Goal: Information Seeking & Learning: Learn about a topic

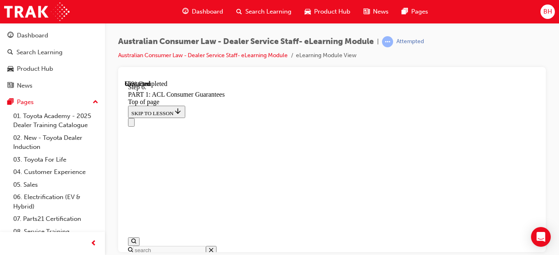
scroll to position [5506, 0]
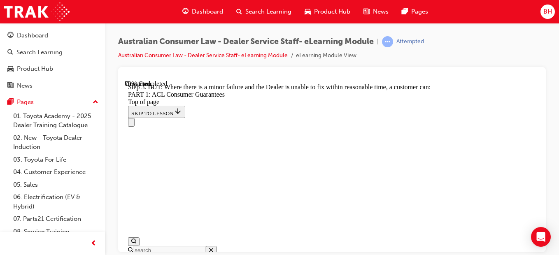
scroll to position [6154, 0]
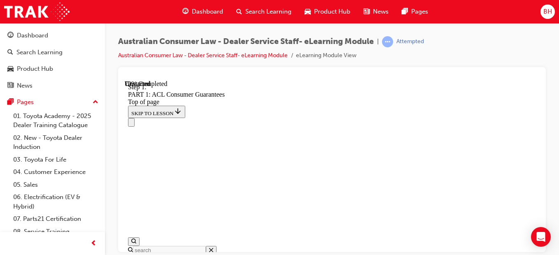
scroll to position [6036, 0]
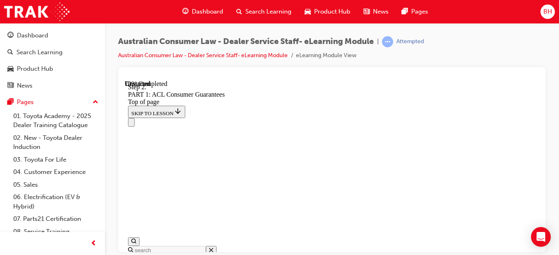
scroll to position [6077, 0]
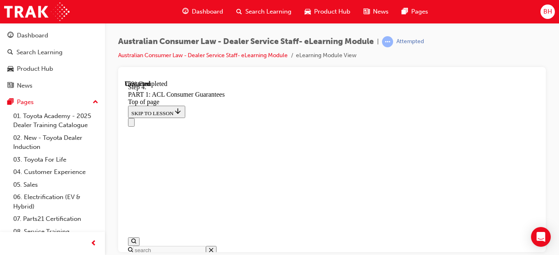
scroll to position [6859, 0]
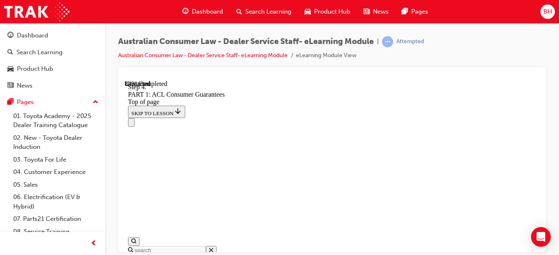
scroll to position [7848, 0]
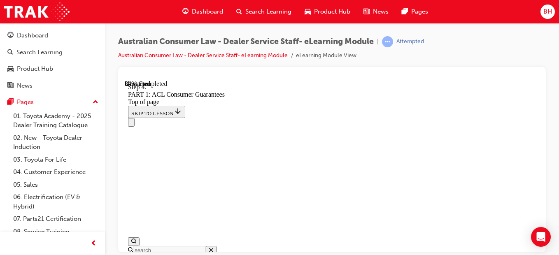
scroll to position [7930, 0]
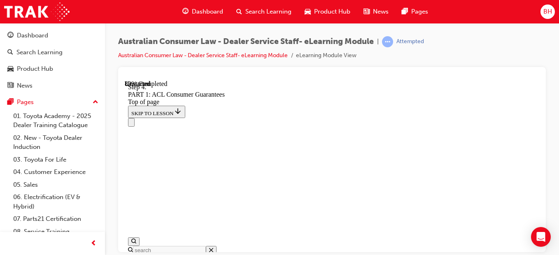
scroll to position [8750, 0]
drag, startPoint x: 374, startPoint y: 183, endPoint x: 397, endPoint y: 123, distance: 63.9
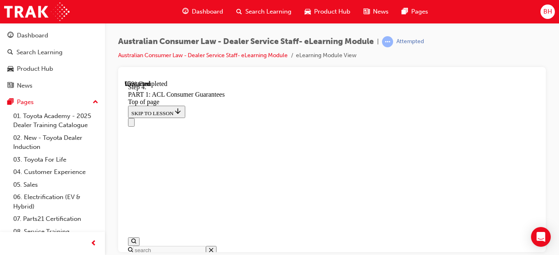
drag, startPoint x: 332, startPoint y: 191, endPoint x: 359, endPoint y: 192, distance: 26.8
drag, startPoint x: 353, startPoint y: 188, endPoint x: 373, endPoint y: 183, distance: 19.9
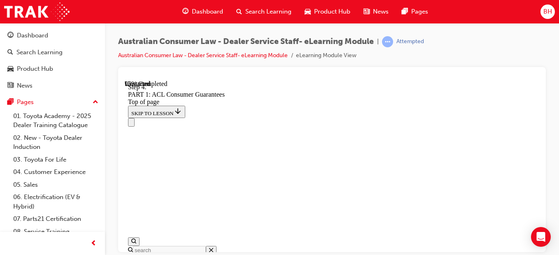
scroll to position [9724, 0]
drag, startPoint x: 351, startPoint y: 208, endPoint x: 374, endPoint y: 209, distance: 23.5
drag, startPoint x: 329, startPoint y: 222, endPoint x: 353, endPoint y: 221, distance: 23.9
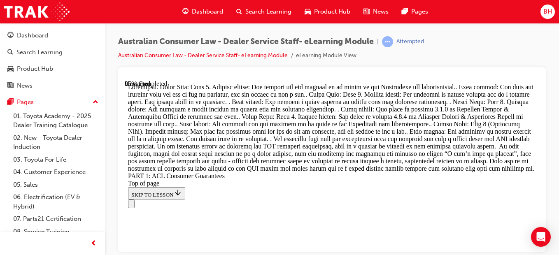
scroll to position [9765, 0]
drag, startPoint x: 338, startPoint y: 165, endPoint x: 340, endPoint y: 145, distance: 19.4
drag, startPoint x: 340, startPoint y: 145, endPoint x: 342, endPoint y: 167, distance: 21.5
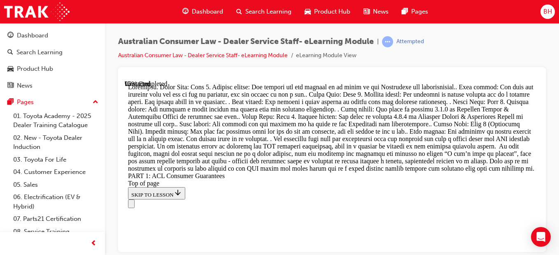
drag, startPoint x: 351, startPoint y: 220, endPoint x: 395, endPoint y: 147, distance: 85.3
drag, startPoint x: 349, startPoint y: 198, endPoint x: 384, endPoint y: 135, distance: 71.4
drag, startPoint x: 380, startPoint y: 165, endPoint x: 313, endPoint y: 179, distance: 67.9
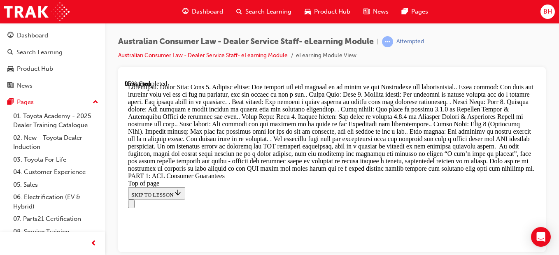
drag, startPoint x: 349, startPoint y: 202, endPoint x: 380, endPoint y: 131, distance: 77.8
drag, startPoint x: 367, startPoint y: 150, endPoint x: 416, endPoint y: 151, distance: 49.4
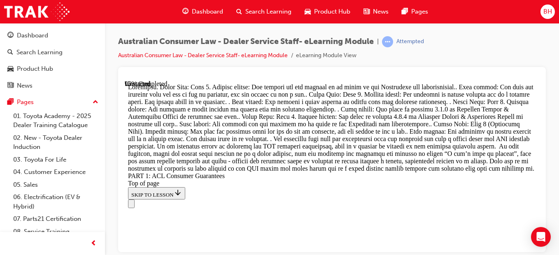
drag, startPoint x: 353, startPoint y: 178, endPoint x: 395, endPoint y: 181, distance: 42.9
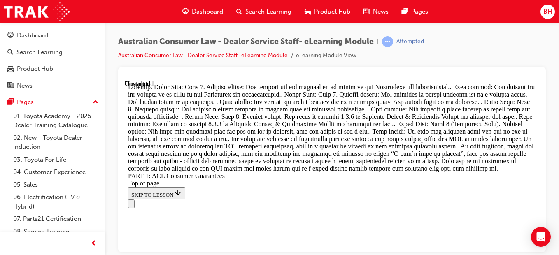
scroll to position [10712, 0]
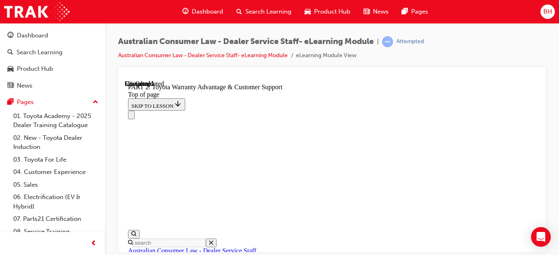
scroll to position [725, 0]
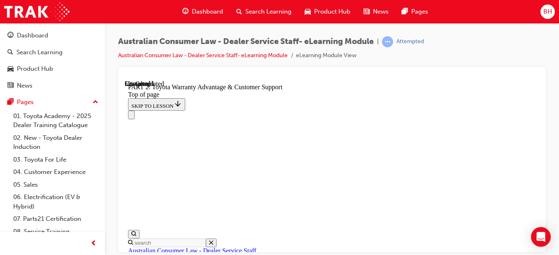
scroll to position [766, 0]
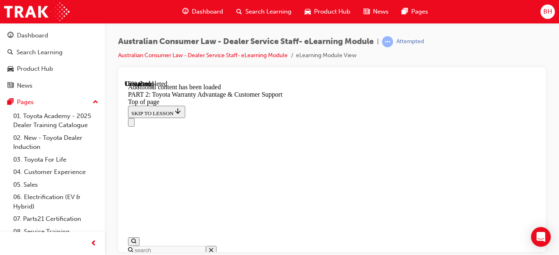
scroll to position [981, 0]
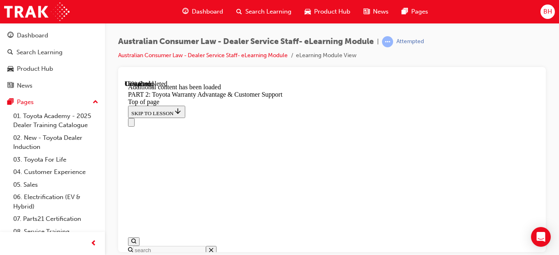
scroll to position [969, 0]
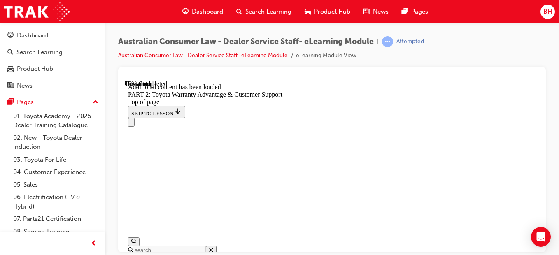
drag, startPoint x: 421, startPoint y: 167, endPoint x: 449, endPoint y: 225, distance: 65.3
drag, startPoint x: 424, startPoint y: 163, endPoint x: 534, endPoint y: 209, distance: 119.5
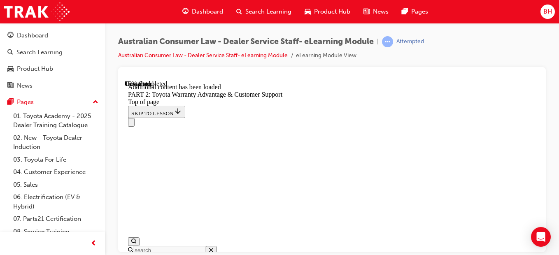
drag, startPoint x: 534, startPoint y: 209, endPoint x: 514, endPoint y: 207, distance: 20.3
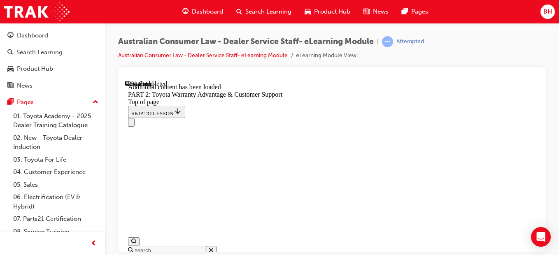
scroll to position [1688, 0]
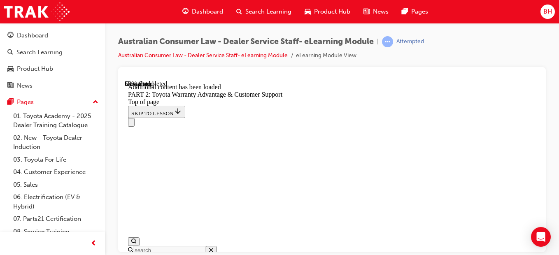
scroll to position [2106, 0]
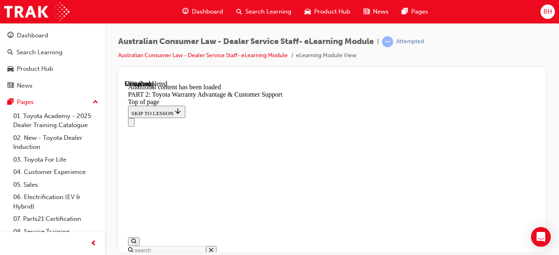
scroll to position [1973, 0]
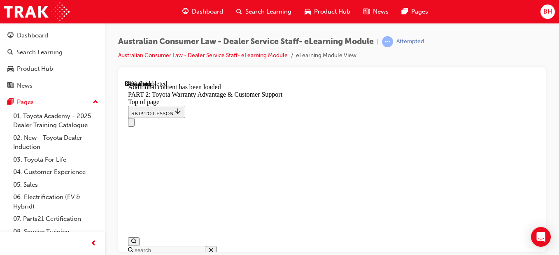
drag, startPoint x: 457, startPoint y: 148, endPoint x: 457, endPoint y: 153, distance: 4.9
drag, startPoint x: 457, startPoint y: 153, endPoint x: 467, endPoint y: 163, distance: 14.0
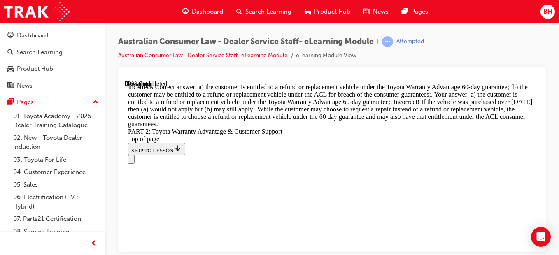
scroll to position [3597, 0]
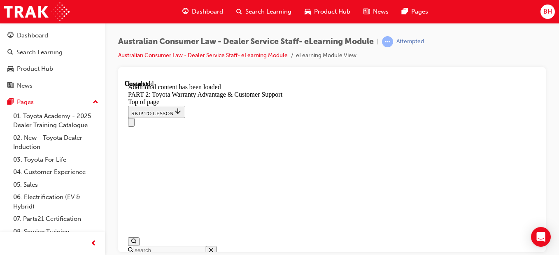
scroll to position [3857, 0]
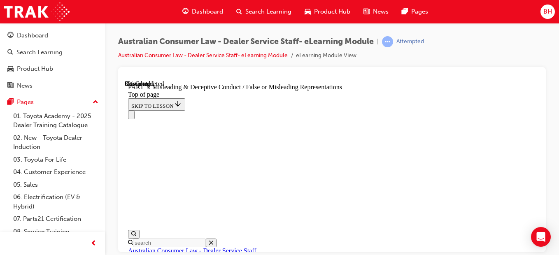
scroll to position [684, 0]
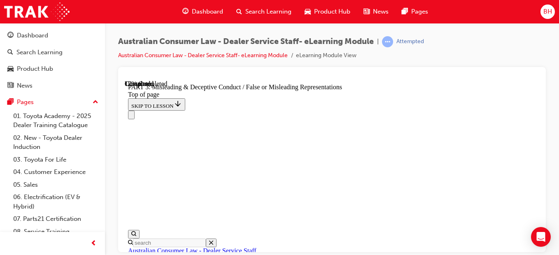
scroll to position [694, 0]
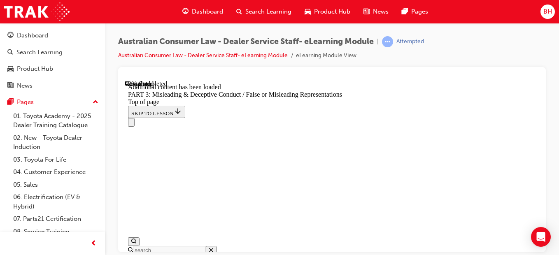
scroll to position [2277, 0]
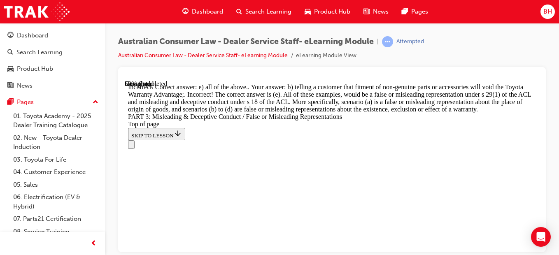
scroll to position [2647, 0]
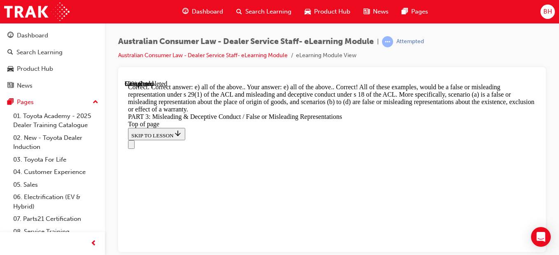
scroll to position [2390, 0]
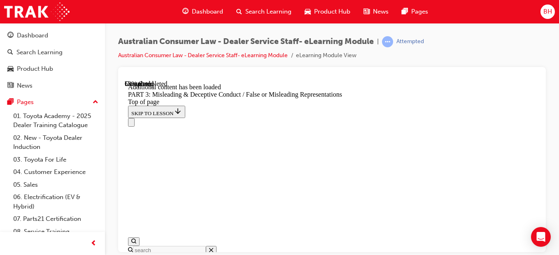
scroll to position [2855, 0]
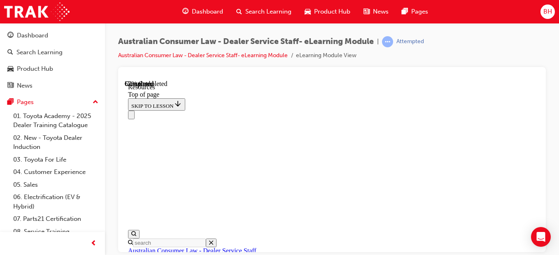
scroll to position [556, 0]
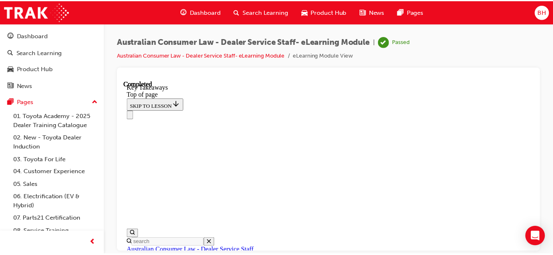
scroll to position [321, 0]
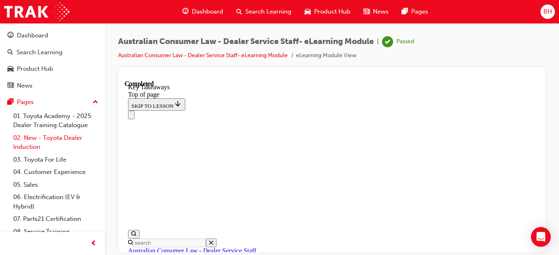
click at [59, 142] on link "02. New - Toyota Dealer Induction" at bounding box center [56, 143] width 92 height 22
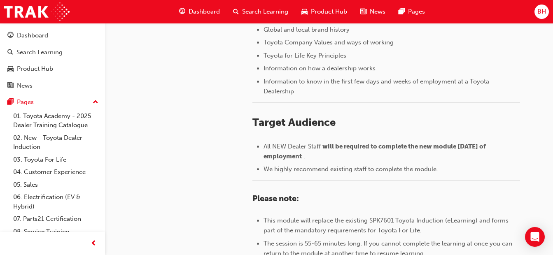
scroll to position [467, 0]
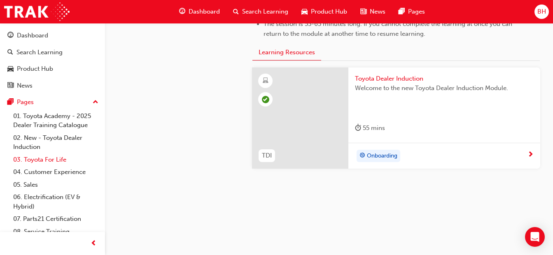
click at [44, 160] on link "03. Toyota For Life" at bounding box center [56, 159] width 92 height 13
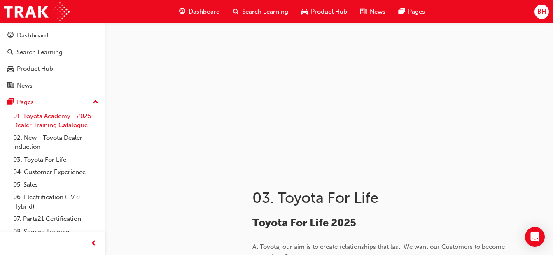
click at [45, 116] on link "01. Toyota Academy - 2025 Dealer Training Catalogue" at bounding box center [56, 121] width 92 height 22
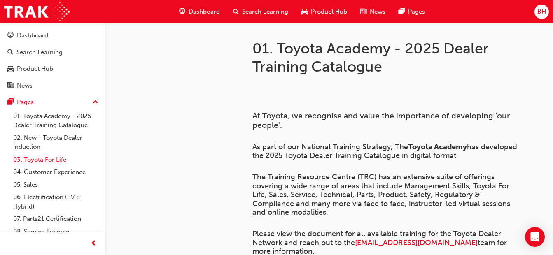
click at [42, 163] on link "03. Toyota For Life" at bounding box center [56, 159] width 92 height 13
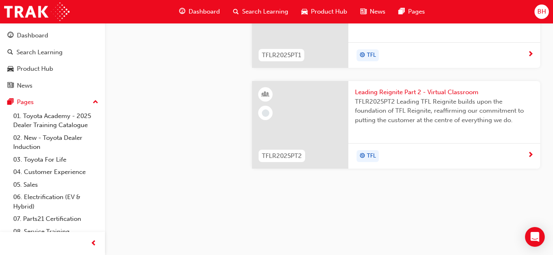
scroll to position [979, 0]
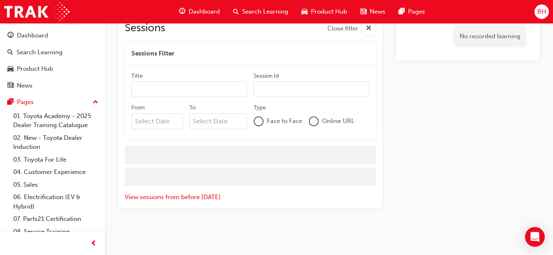
scroll to position [815, 0]
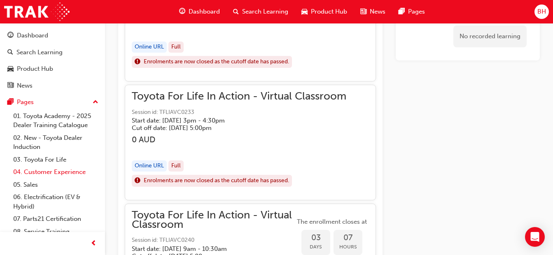
click at [39, 169] on link "04. Customer Experience" at bounding box center [56, 172] width 92 height 13
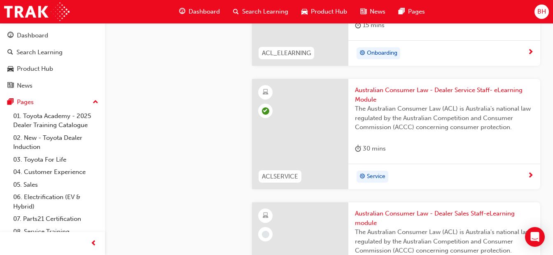
scroll to position [1061, 0]
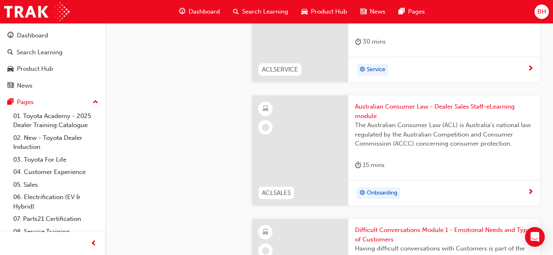
click at [388, 109] on span "Australian Consumer Law - Dealer Sales Staff-eLearning module" at bounding box center [444, 111] width 179 height 19
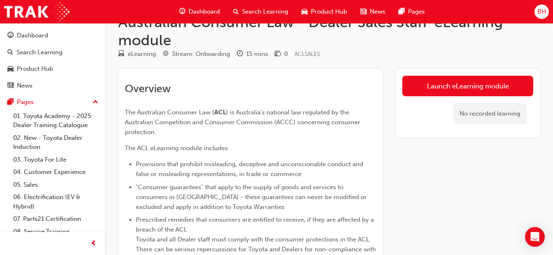
scroll to position [22, 0]
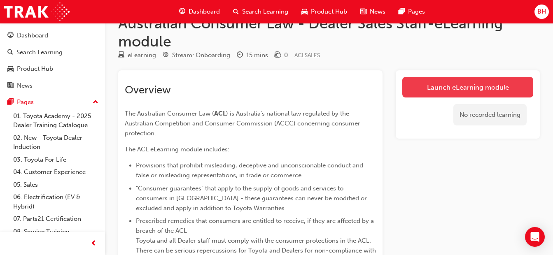
click at [434, 80] on link "Launch eLearning module" at bounding box center [467, 87] width 131 height 21
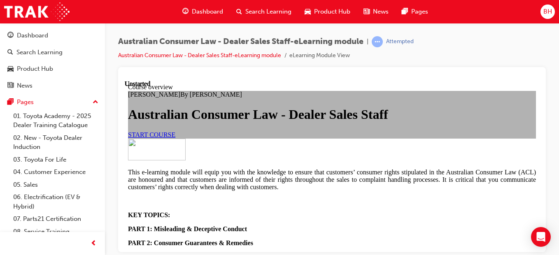
click at [175, 138] on link "START COURSE" at bounding box center [151, 134] width 47 height 7
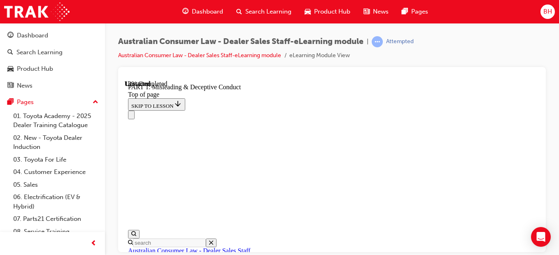
scroll to position [725, 0]
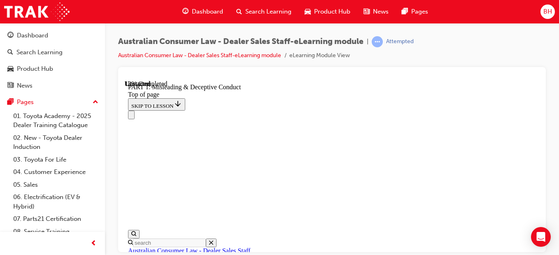
scroll to position [744, 0]
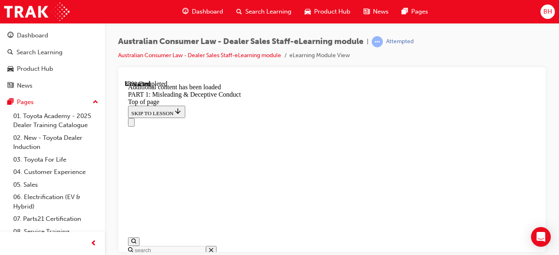
scroll to position [1175, 0]
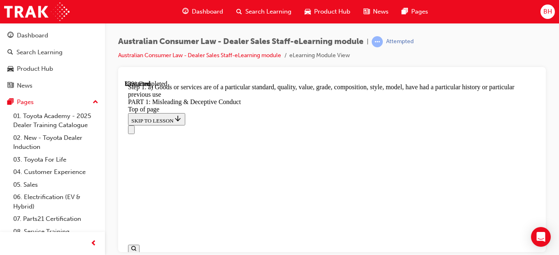
scroll to position [1231, 0]
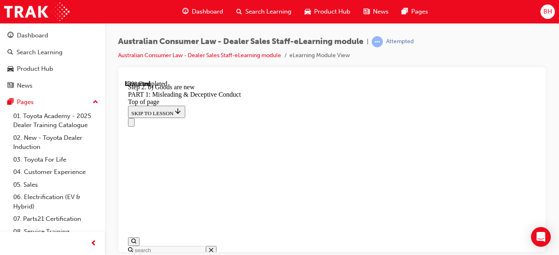
scroll to position [1108, 0]
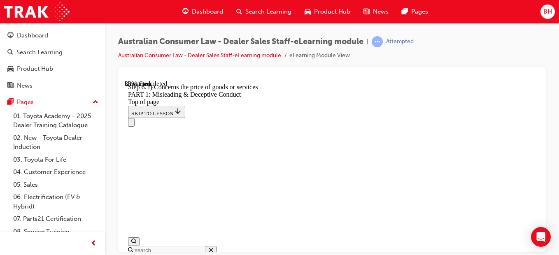
scroll to position [1108, 0]
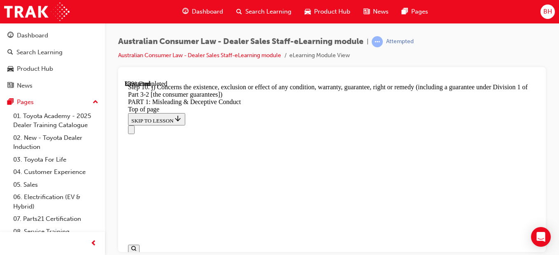
scroll to position [1231, 0]
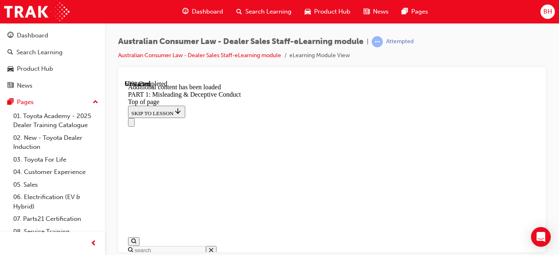
scroll to position [2022, 0]
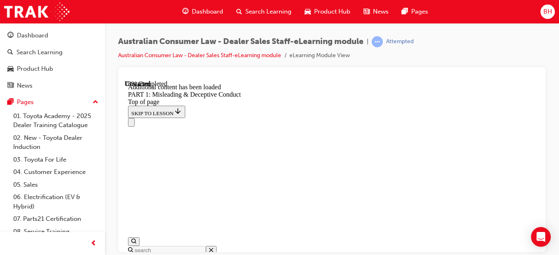
scroll to position [2352, 0]
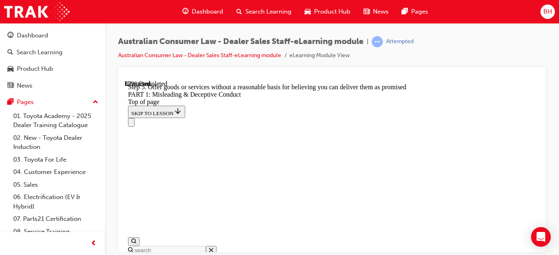
scroll to position [2656, 0]
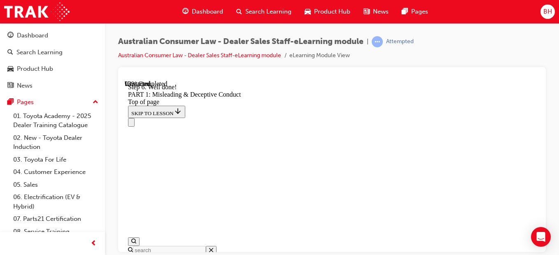
scroll to position [2711, 0]
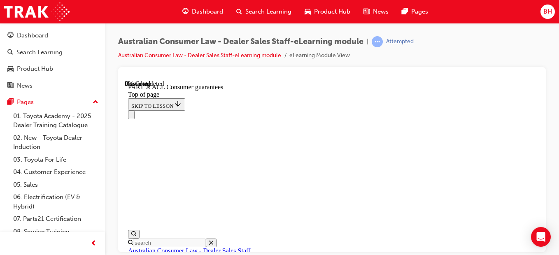
scroll to position [1548, 0]
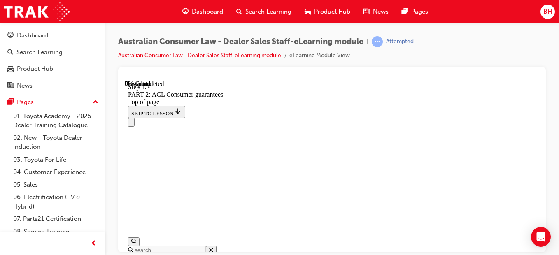
scroll to position [1506, 0]
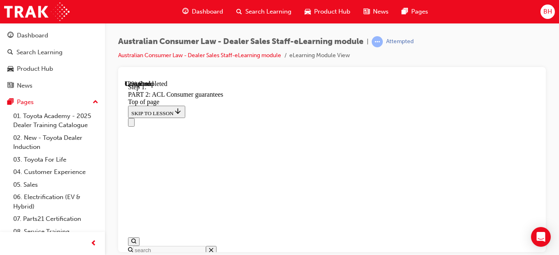
scroll to position [1728, 0]
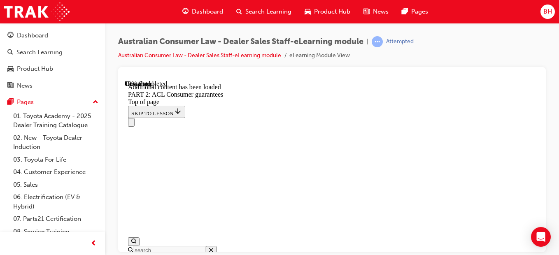
scroll to position [2440, 0]
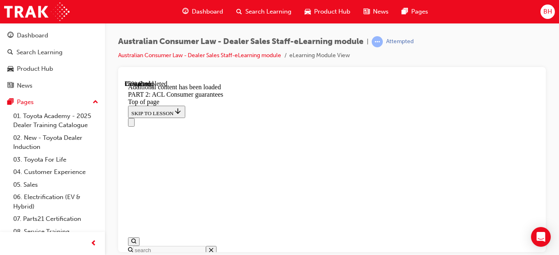
scroll to position [2710, 0]
drag, startPoint x: 485, startPoint y: 134, endPoint x: 354, endPoint y: 188, distance: 141.3
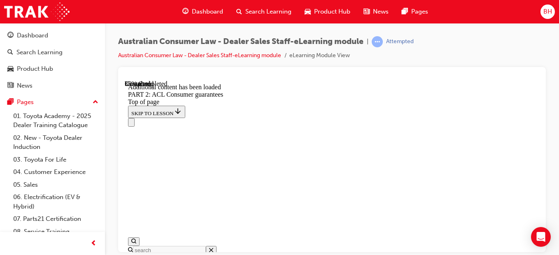
scroll to position [4293, 0]
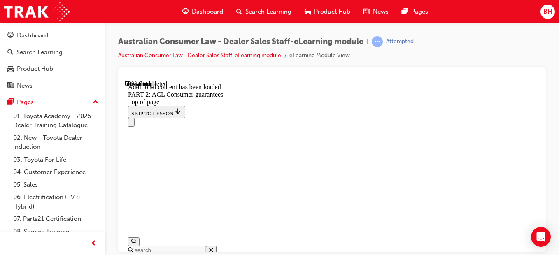
scroll to position [6231, 0]
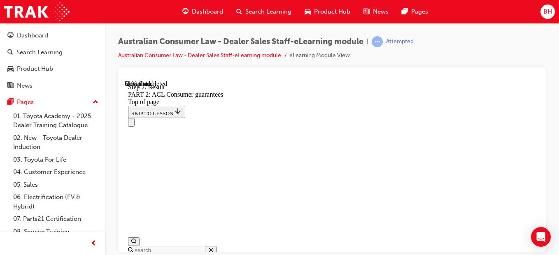
drag, startPoint x: 326, startPoint y: 140, endPoint x: 314, endPoint y: 132, distance: 14.5
drag, startPoint x: 314, startPoint y: 132, endPoint x: 401, endPoint y: 140, distance: 87.2
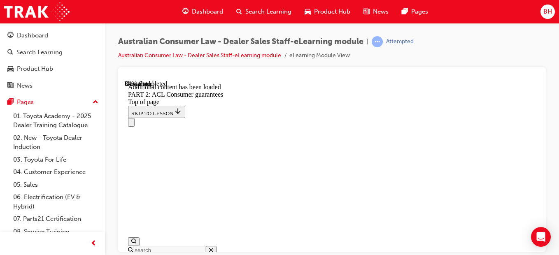
scroll to position [9745, 0]
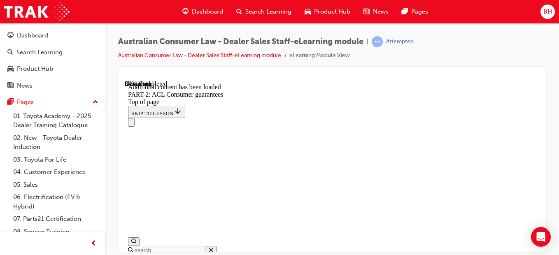
drag, startPoint x: 409, startPoint y: 158, endPoint x: 344, endPoint y: 161, distance: 64.7
drag, startPoint x: 344, startPoint y: 161, endPoint x: 333, endPoint y: 133, distance: 30.0
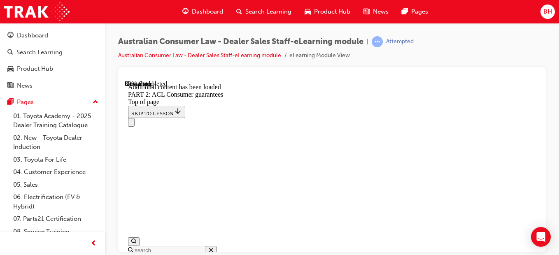
scroll to position [10982, 0]
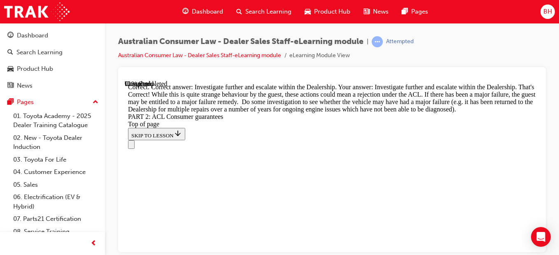
scroll to position [11291, 0]
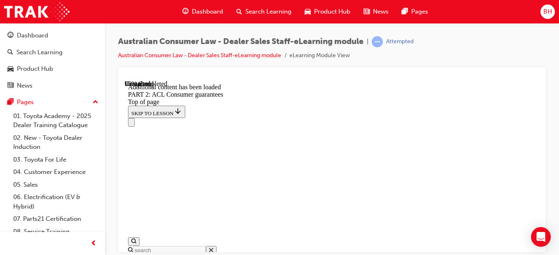
scroll to position [12075, 0]
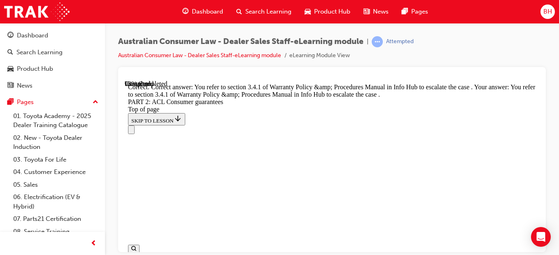
scroll to position [12699, 0]
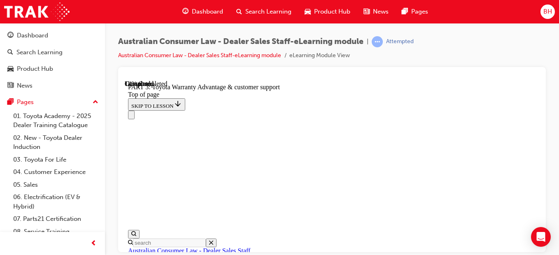
scroll to position [766, 0]
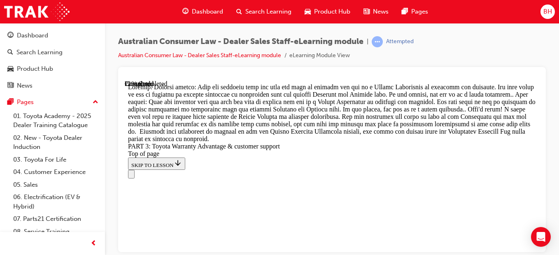
scroll to position [1191, 0]
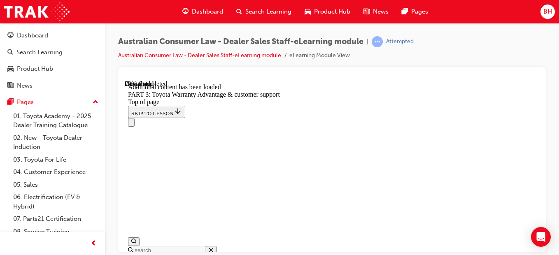
scroll to position [1482, 0]
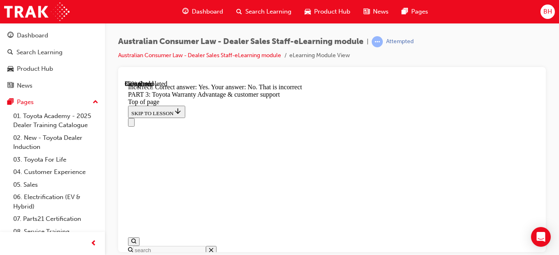
scroll to position [1404, 0]
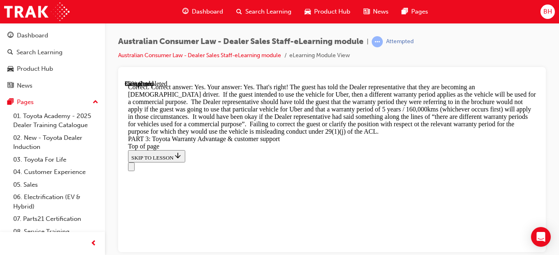
scroll to position [1509, 0]
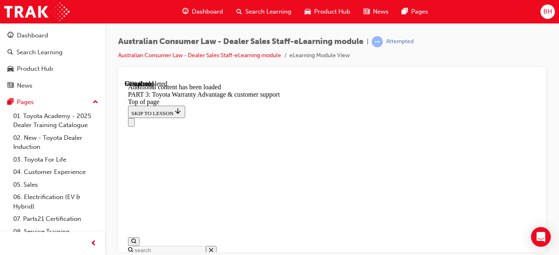
scroll to position [2797, 0]
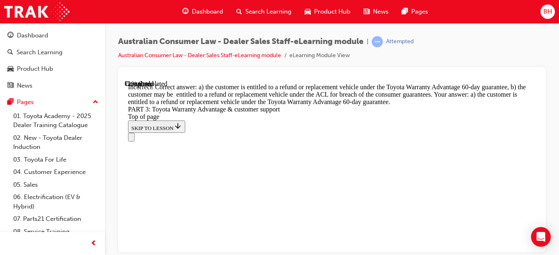
scroll to position [3023, 0]
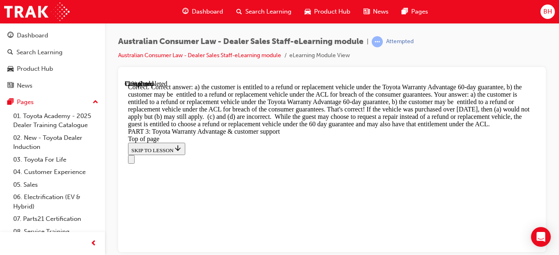
scroll to position [3235, 0]
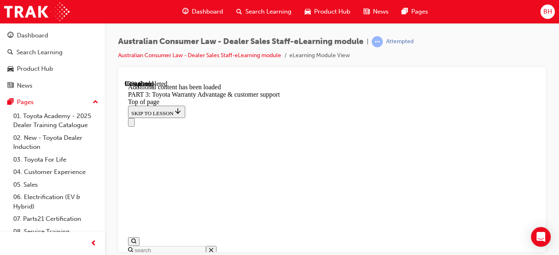
scroll to position [3495, 0]
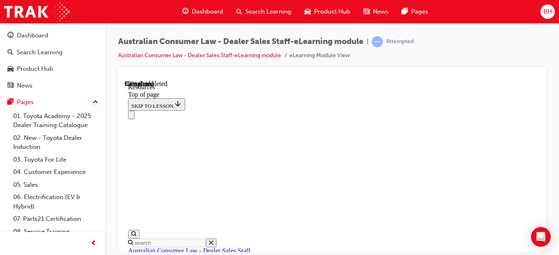
scroll to position [648, 0]
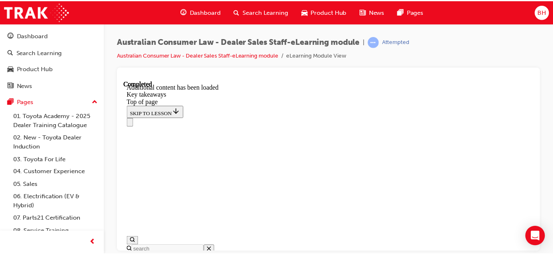
scroll to position [321, 0]
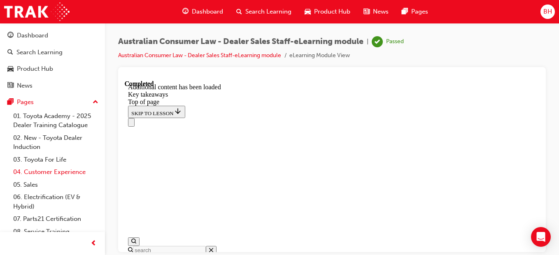
click at [42, 170] on link "04. Customer Experience" at bounding box center [56, 172] width 92 height 13
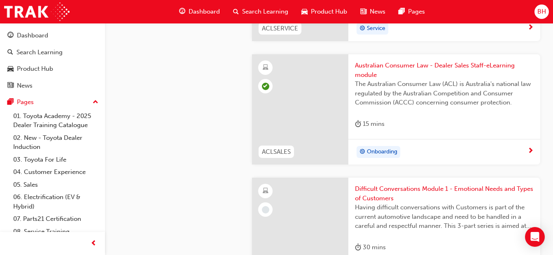
scroll to position [1193, 0]
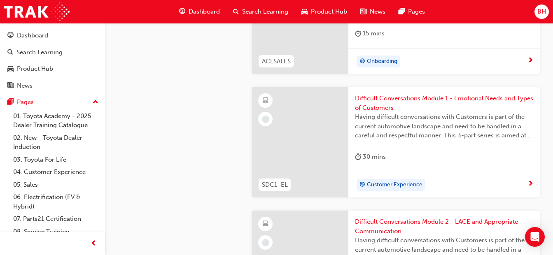
click at [380, 109] on span "Difficult Conversations Module 1 - Emotional Needs and Types of Customers" at bounding box center [444, 103] width 179 height 19
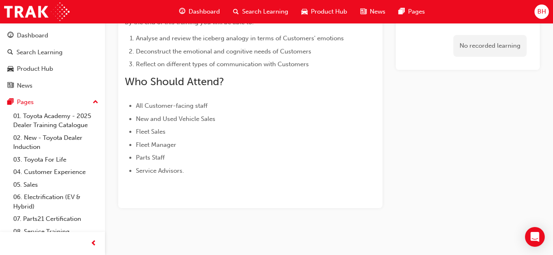
scroll to position [260, 0]
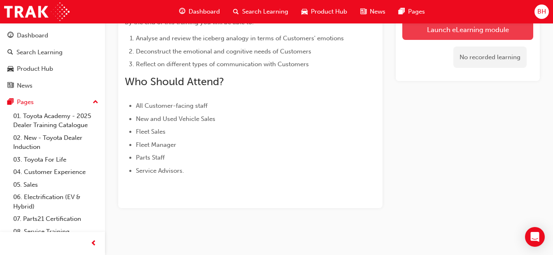
click at [457, 30] on link "Launch eLearning module" at bounding box center [467, 29] width 131 height 21
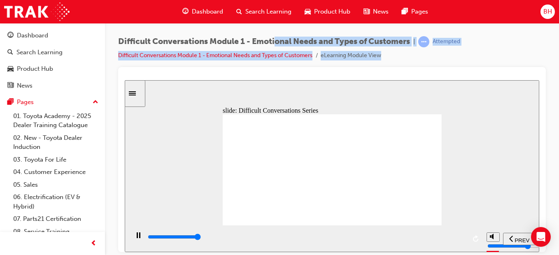
type input "36000"
drag, startPoint x: 278, startPoint y: 43, endPoint x: 526, endPoint y: 63, distance: 249.2
click at [526, 63] on div "Difficult Conversations Module 1 - Emotional Needs and Types of Customers | Att…" at bounding box center [331, 51] width 427 height 31
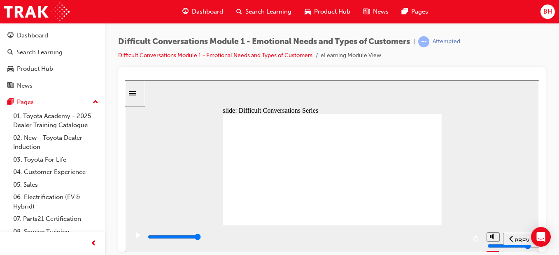
click at [513, 56] on div "Difficult Conversations Module 1 - Emotional Needs and Types of Customers | Att…" at bounding box center [331, 51] width 427 height 31
